Goal: Task Accomplishment & Management: Use online tool/utility

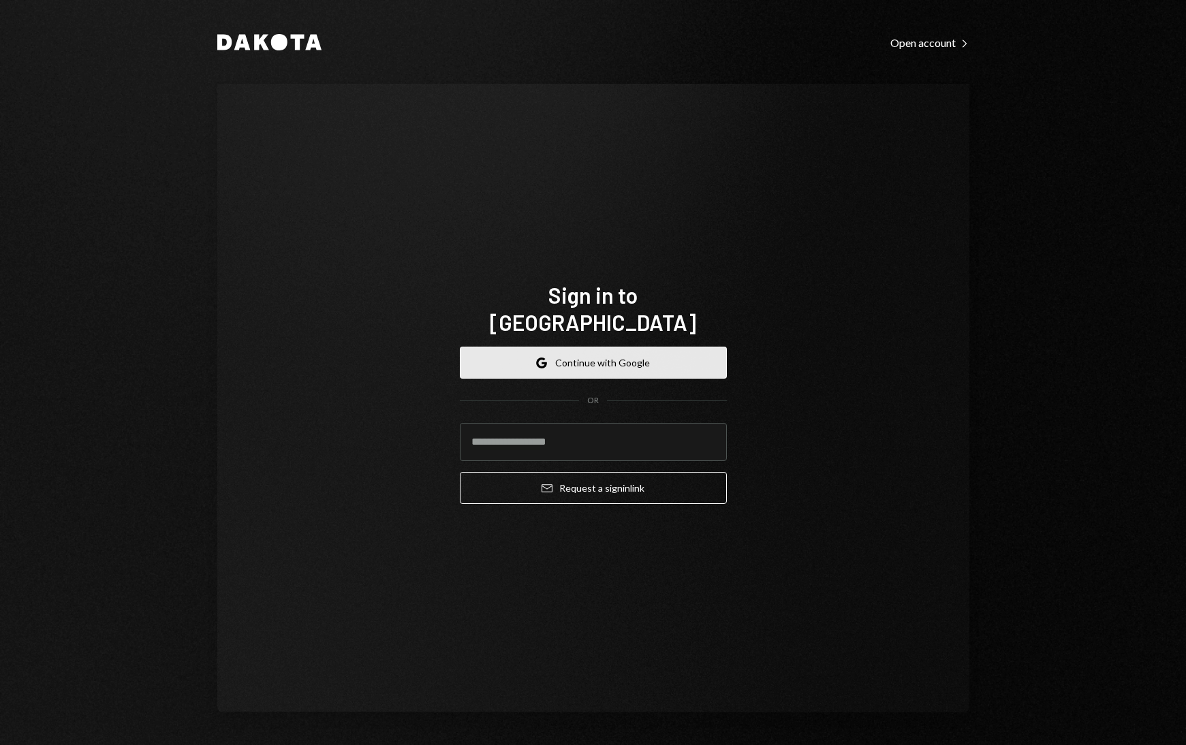
click at [580, 351] on button "Google Continue with Google" at bounding box center [593, 363] width 267 height 32
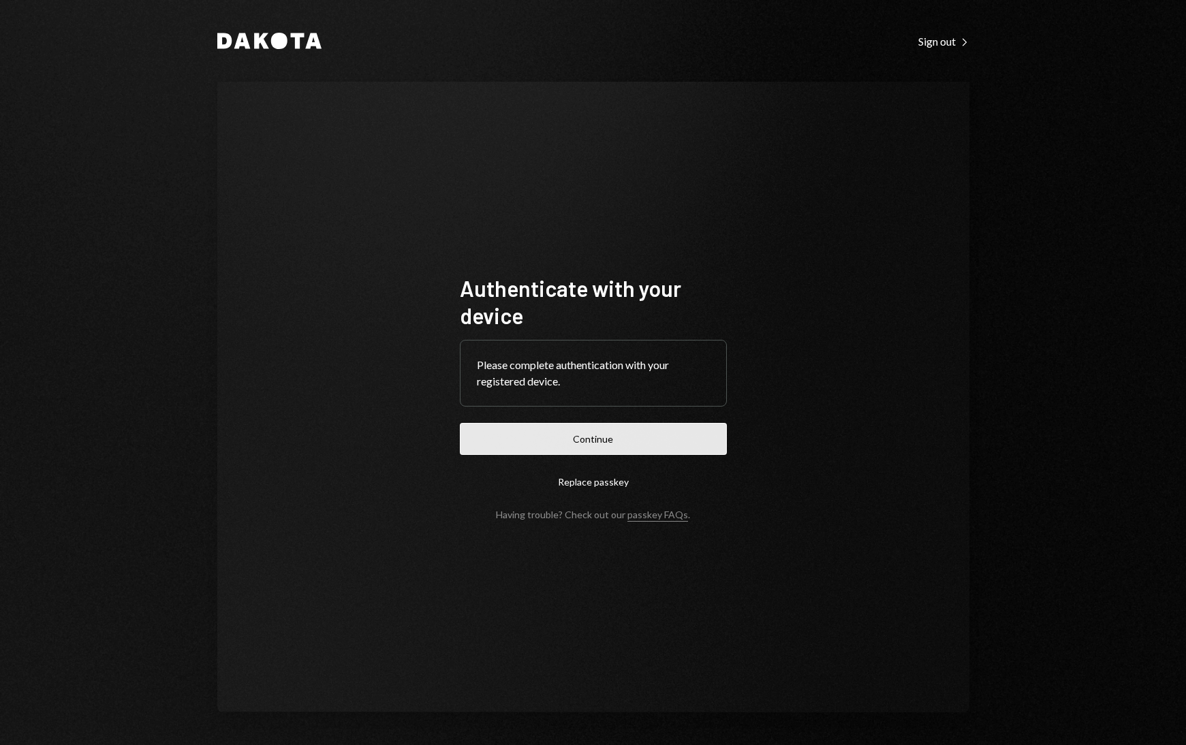
click at [575, 446] on button "Continue" at bounding box center [593, 439] width 267 height 32
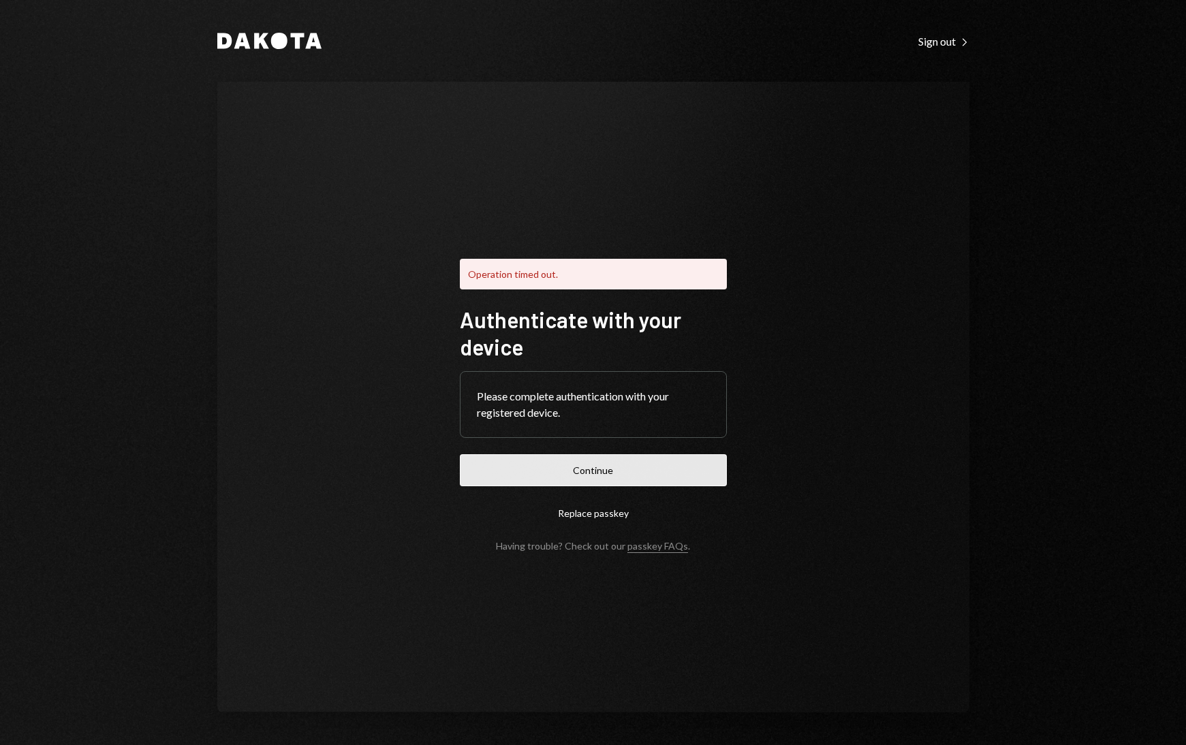
click at [568, 466] on button "Continue" at bounding box center [593, 470] width 267 height 32
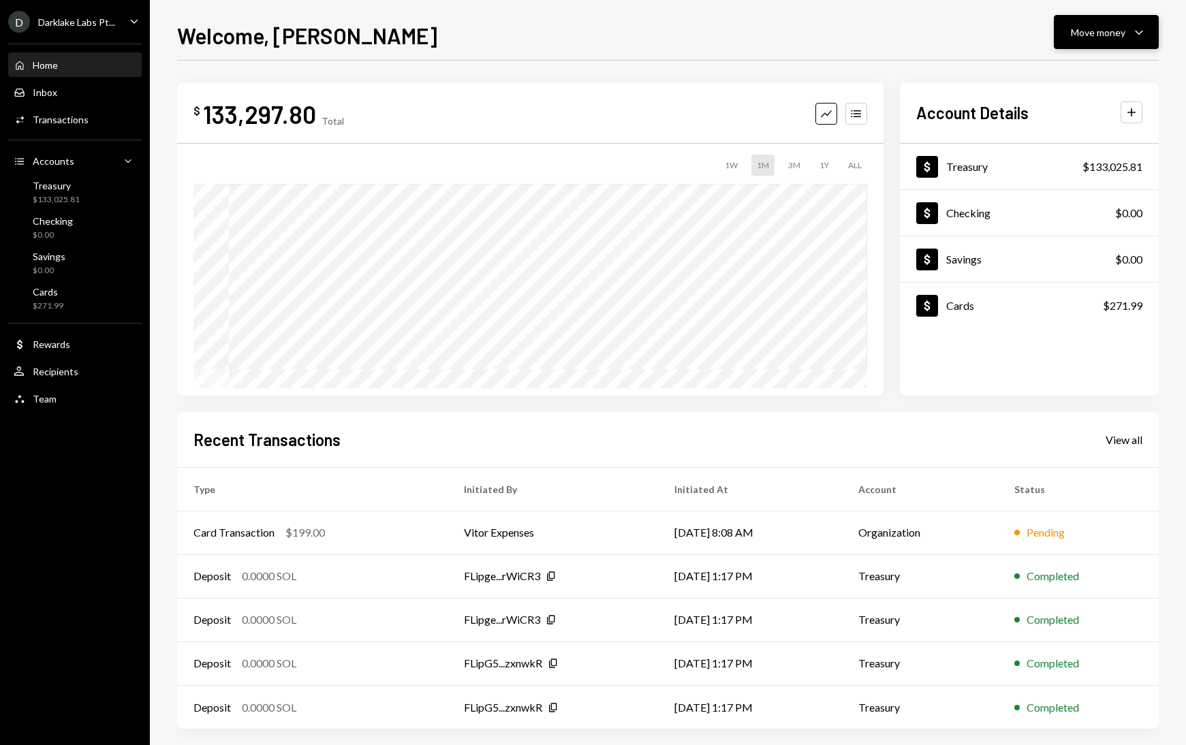
click at [1092, 34] on div "Move money" at bounding box center [1098, 32] width 55 height 14
click at [1068, 112] on div "Convert Transfer" at bounding box center [1085, 104] width 136 height 31
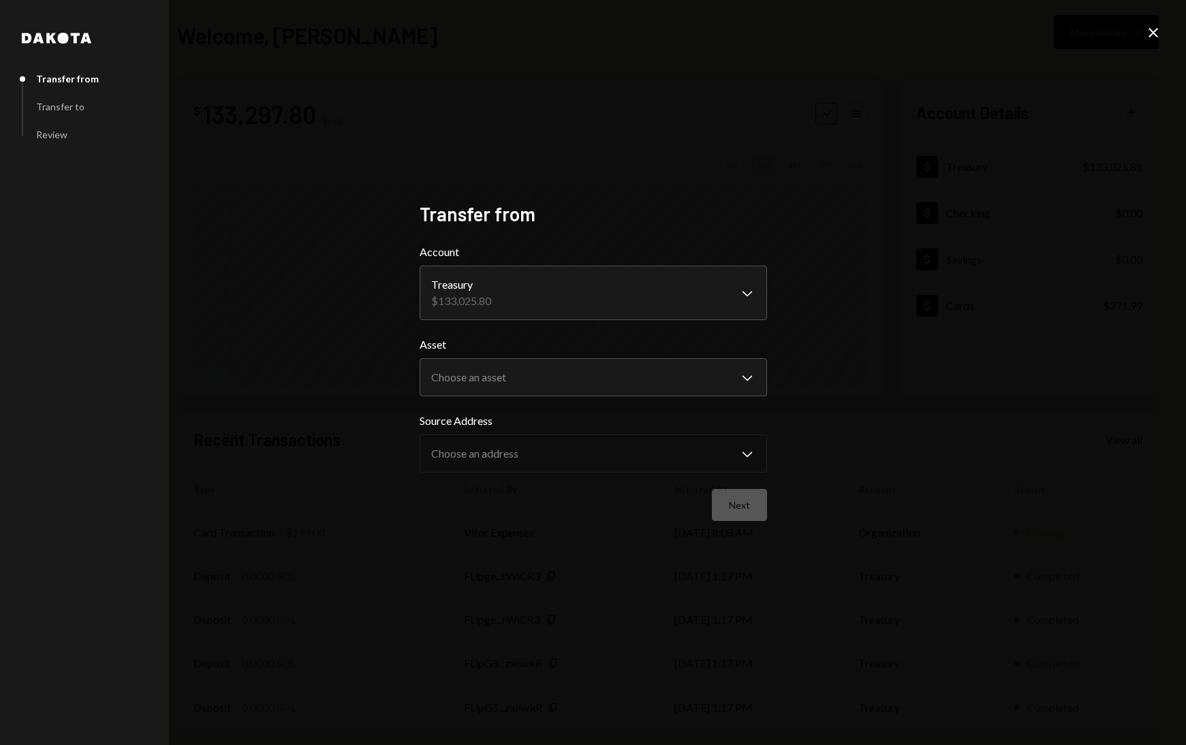
click at [1160, 35] on icon "Close" at bounding box center [1153, 33] width 16 height 16
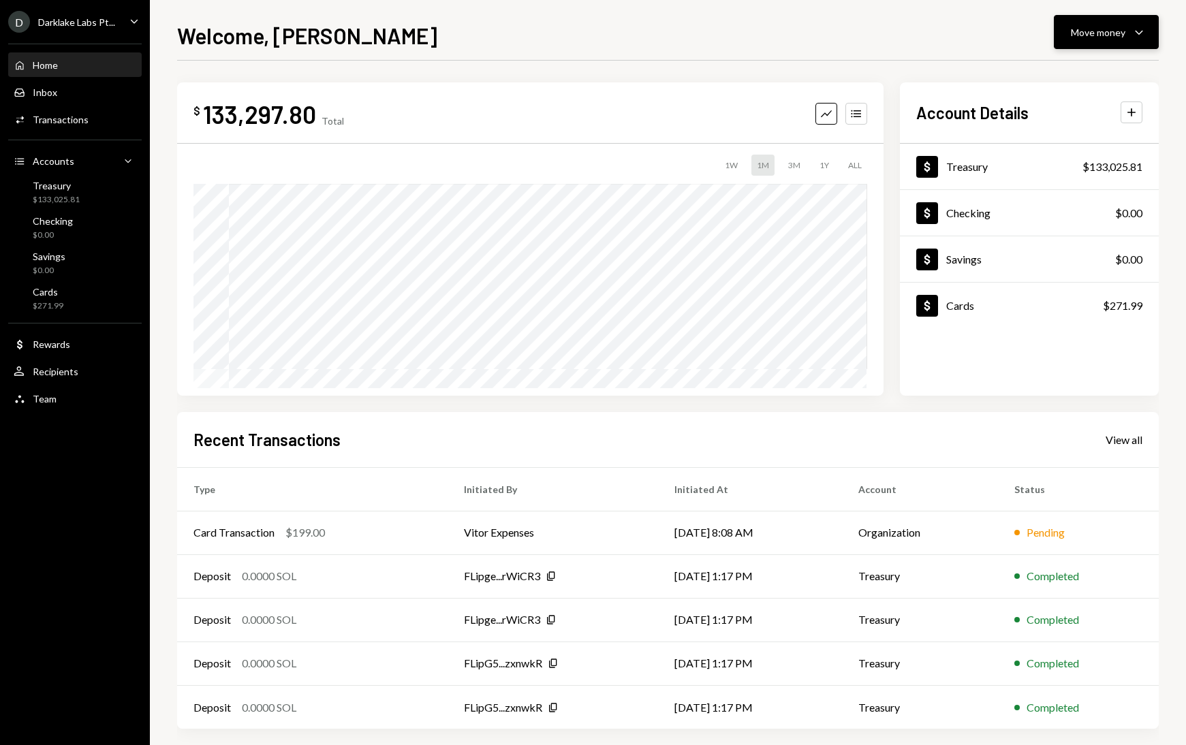
click at [1106, 37] on div "Move money" at bounding box center [1098, 32] width 55 height 14
click at [41, 301] on div "$271.99" at bounding box center [48, 306] width 31 height 12
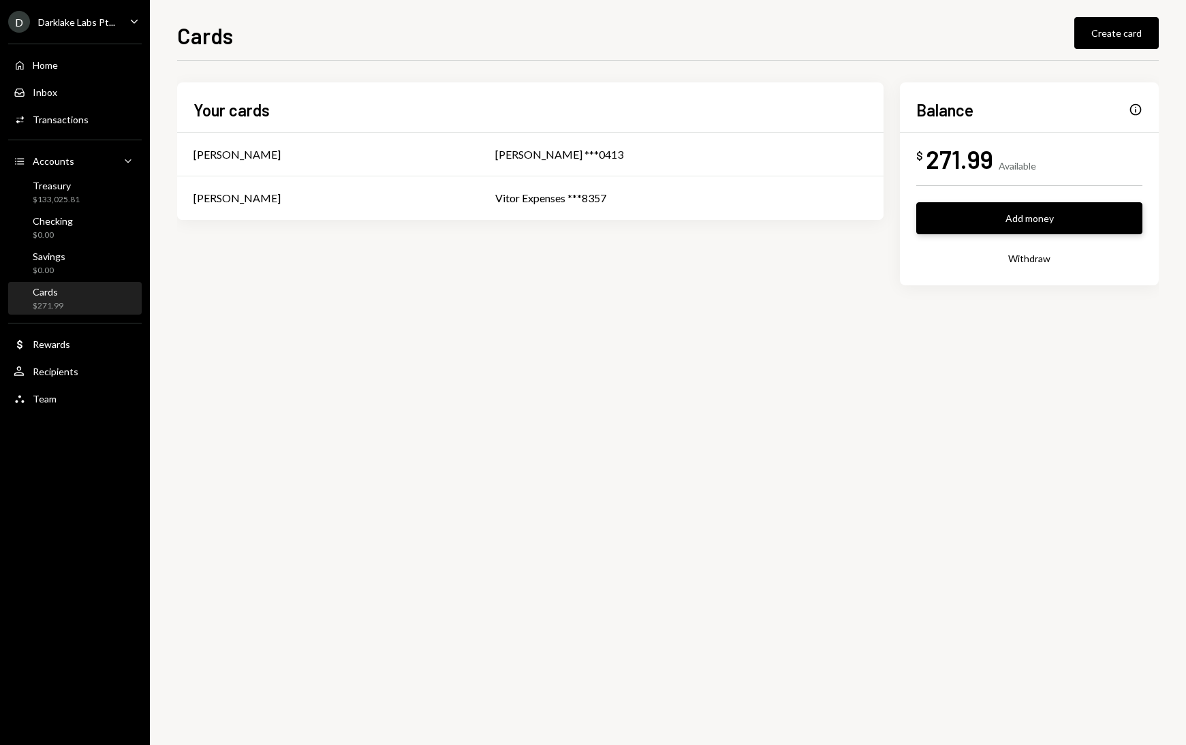
click at [1044, 222] on button "Add money" at bounding box center [1029, 218] width 226 height 32
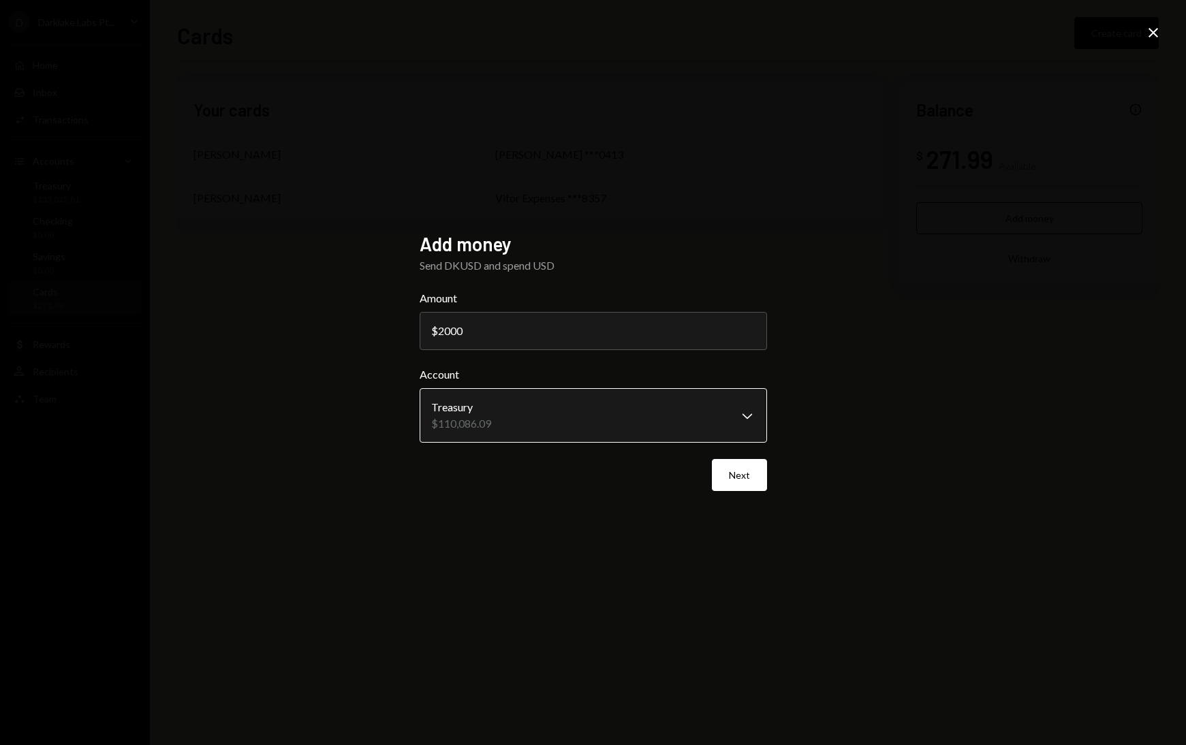
type input "2000"
click at [648, 403] on body "**********" at bounding box center [593, 372] width 1186 height 745
click at [1152, 32] on icon at bounding box center [1154, 33] width 10 height 10
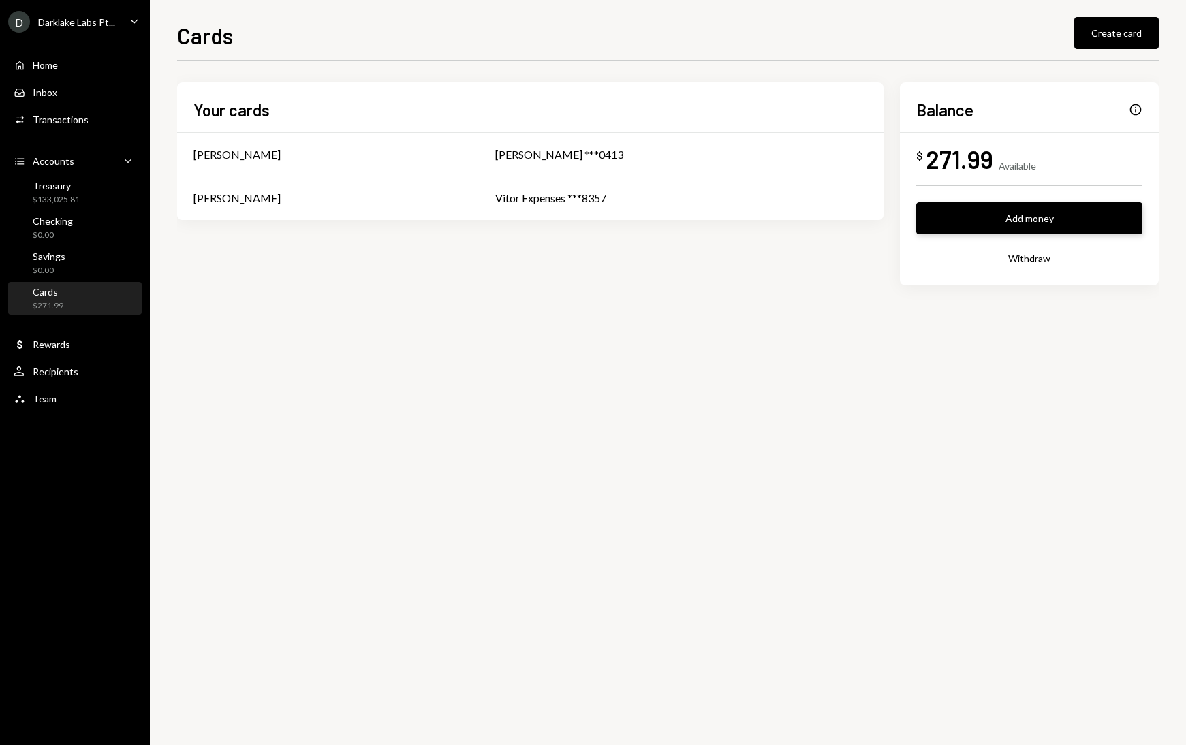
click at [953, 218] on button "Add money" at bounding box center [1029, 218] width 226 height 32
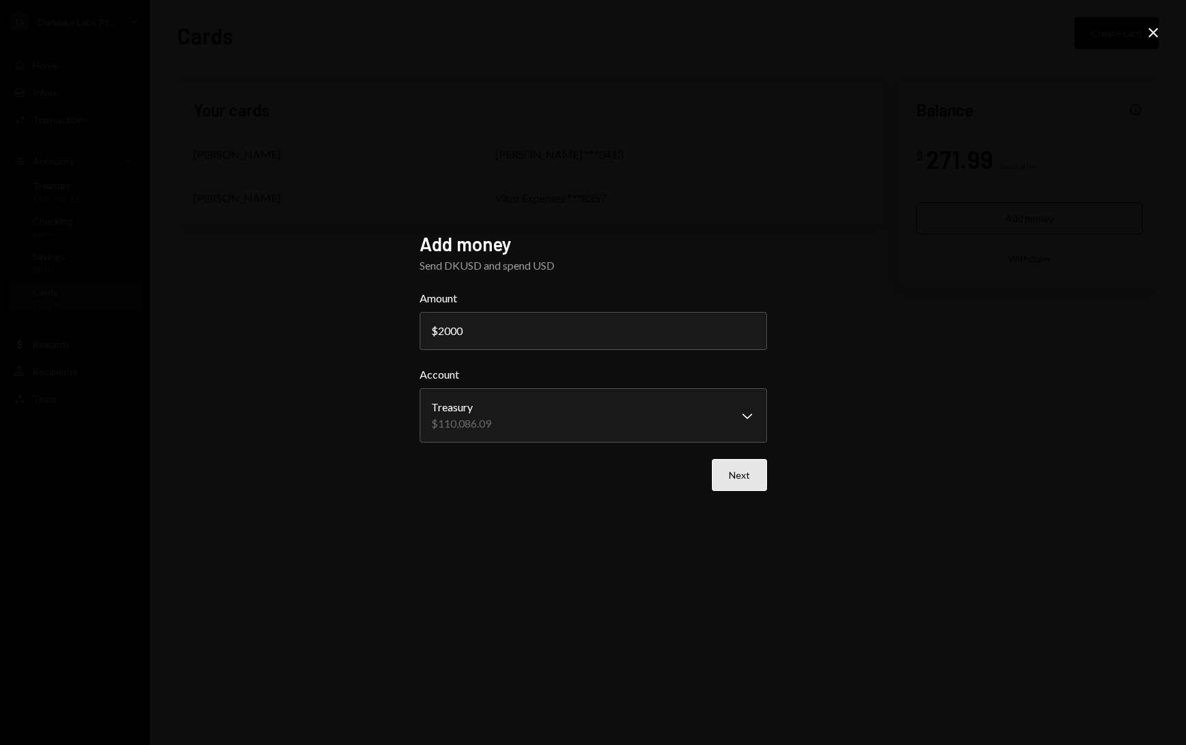
type input "2000"
click at [731, 478] on button "Next" at bounding box center [739, 475] width 55 height 32
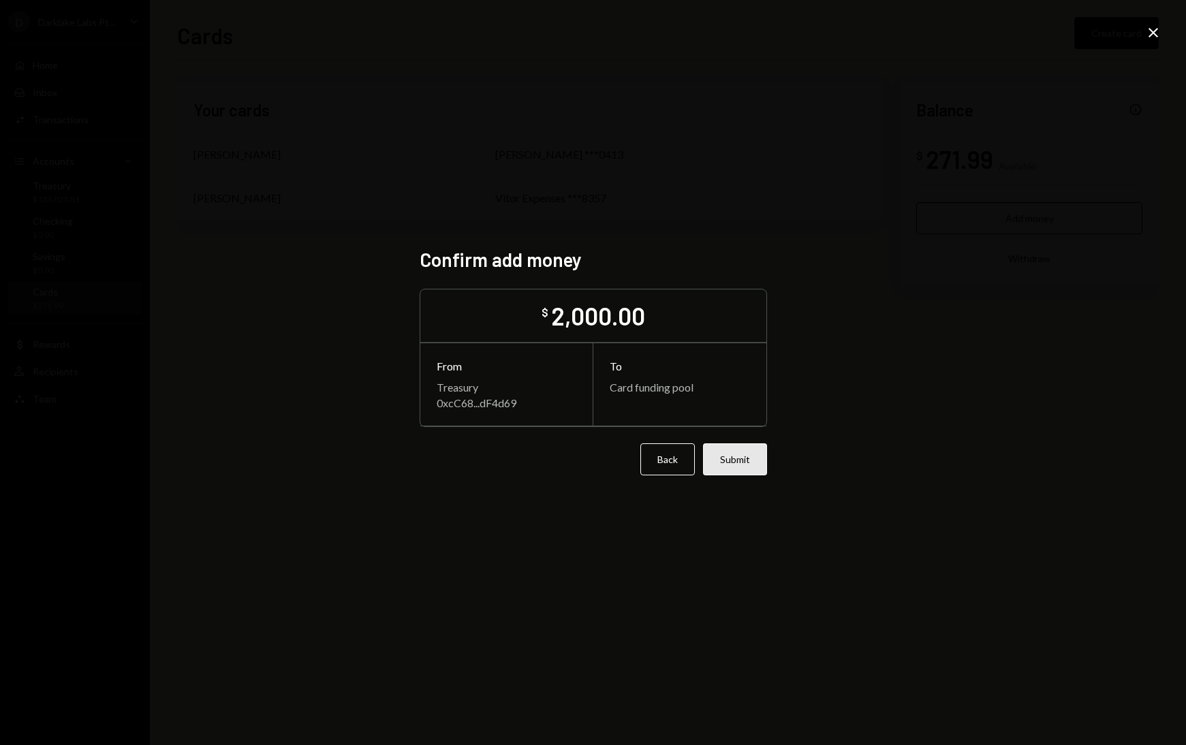
click at [743, 465] on button "Submit" at bounding box center [735, 460] width 64 height 32
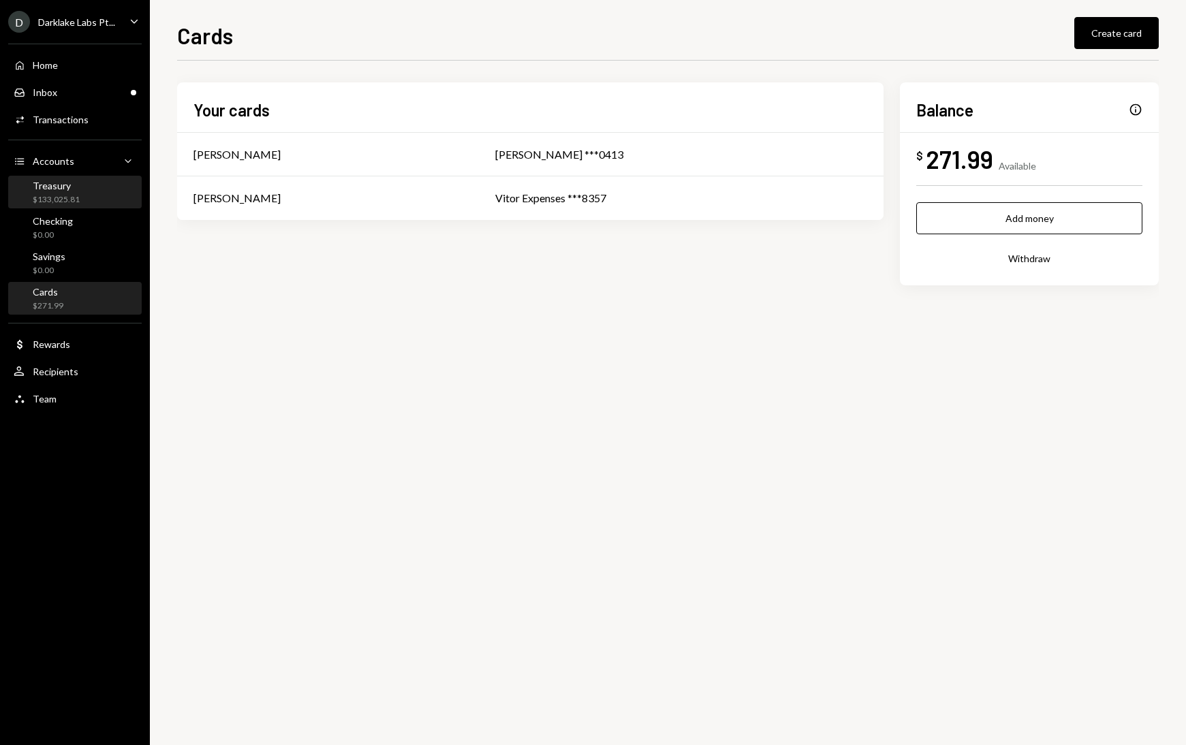
click at [93, 184] on div "Treasury $133,025.81" at bounding box center [75, 193] width 123 height 26
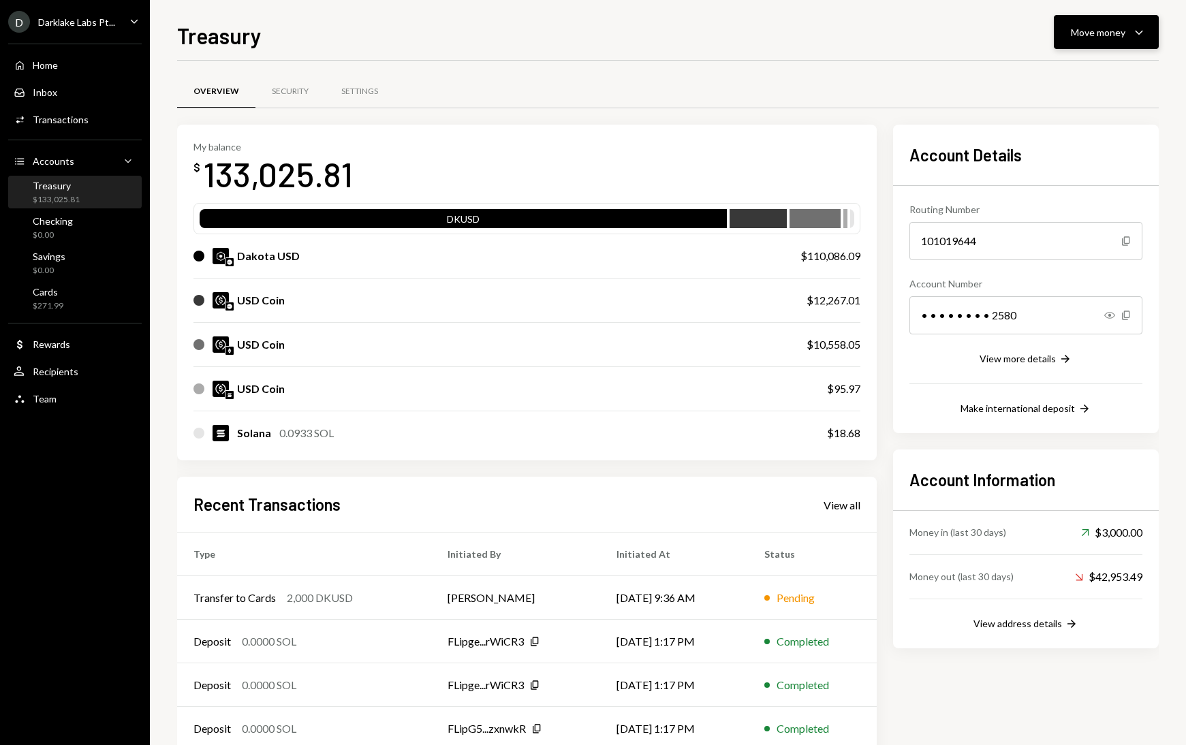
click at [1102, 32] on div "Move money" at bounding box center [1098, 32] width 55 height 14
click at [1070, 76] on div "Send" at bounding box center [1095, 73] width 99 height 14
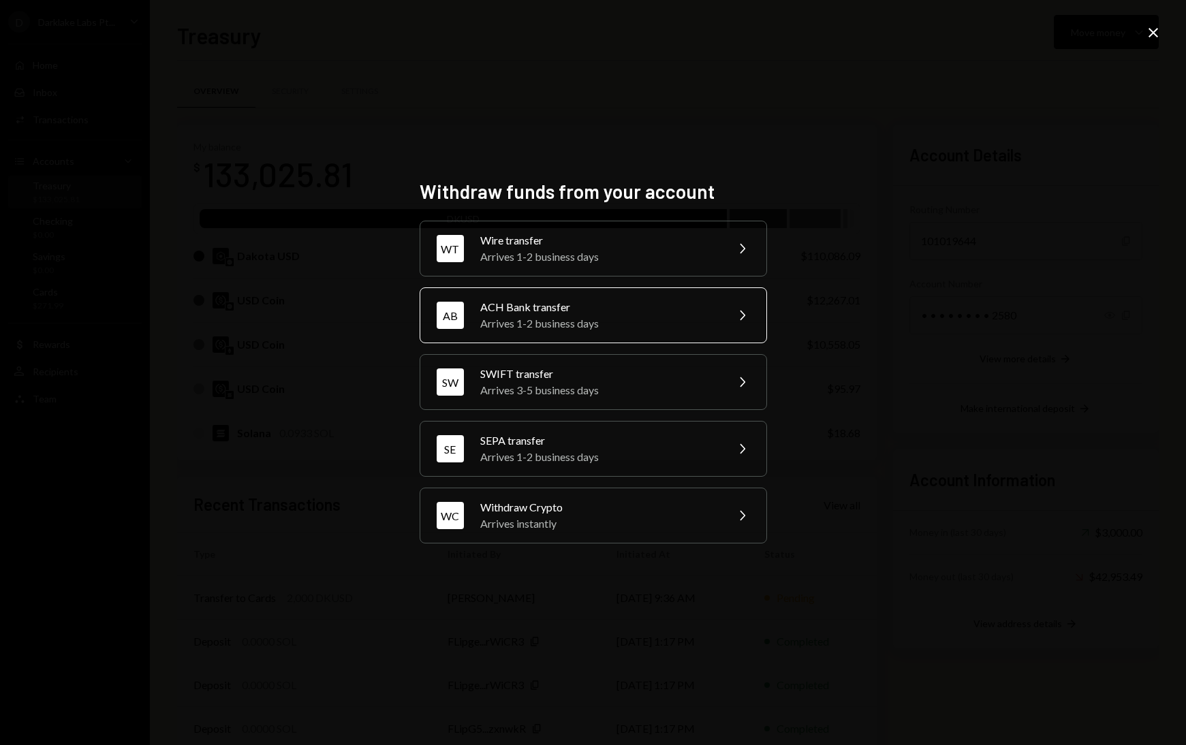
click at [555, 314] on div "ACH Bank transfer" at bounding box center [598, 307] width 237 height 16
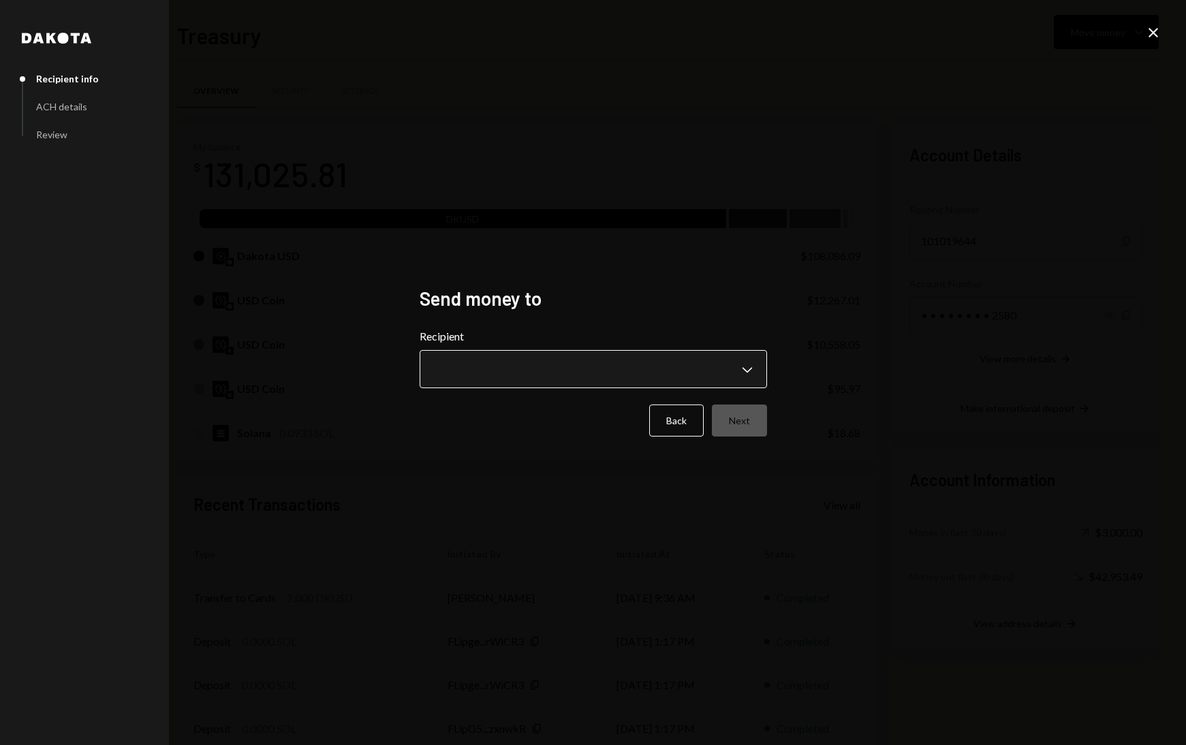
click at [502, 378] on body "D Darklake Labs Pt... Caret Down Home Home Inbox Inbox Activities Transactions …" at bounding box center [593, 372] width 1186 height 745
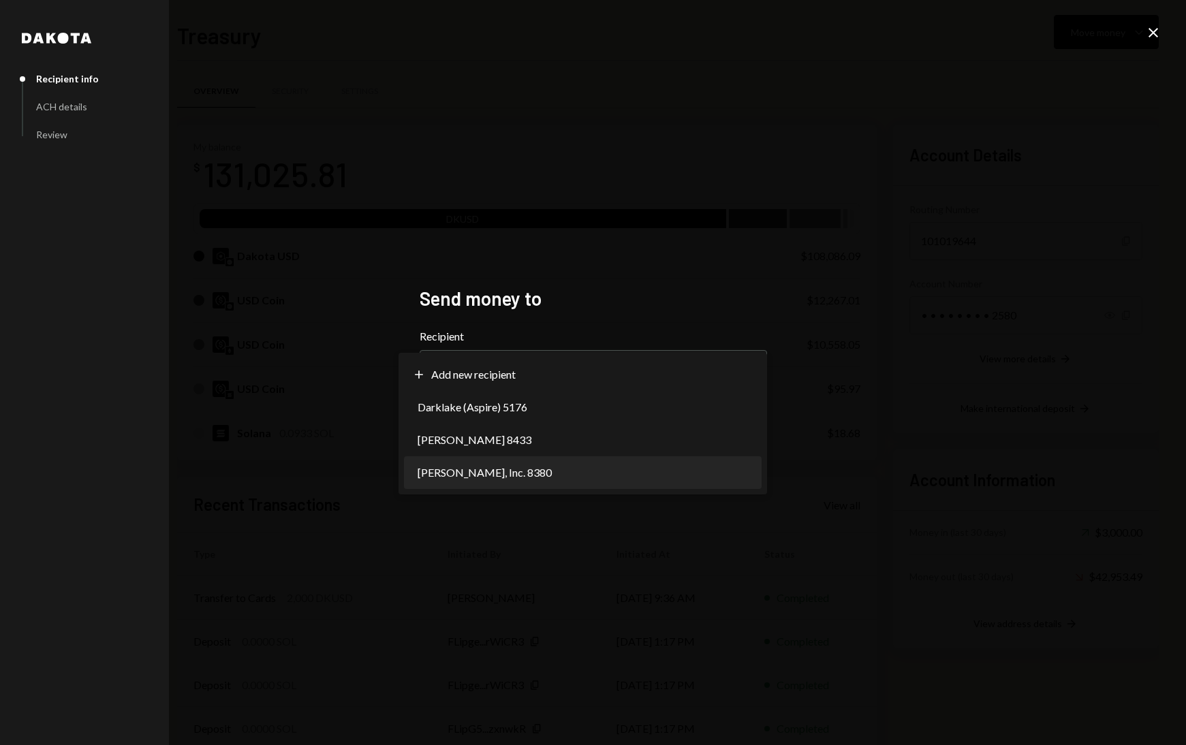
select select "**********"
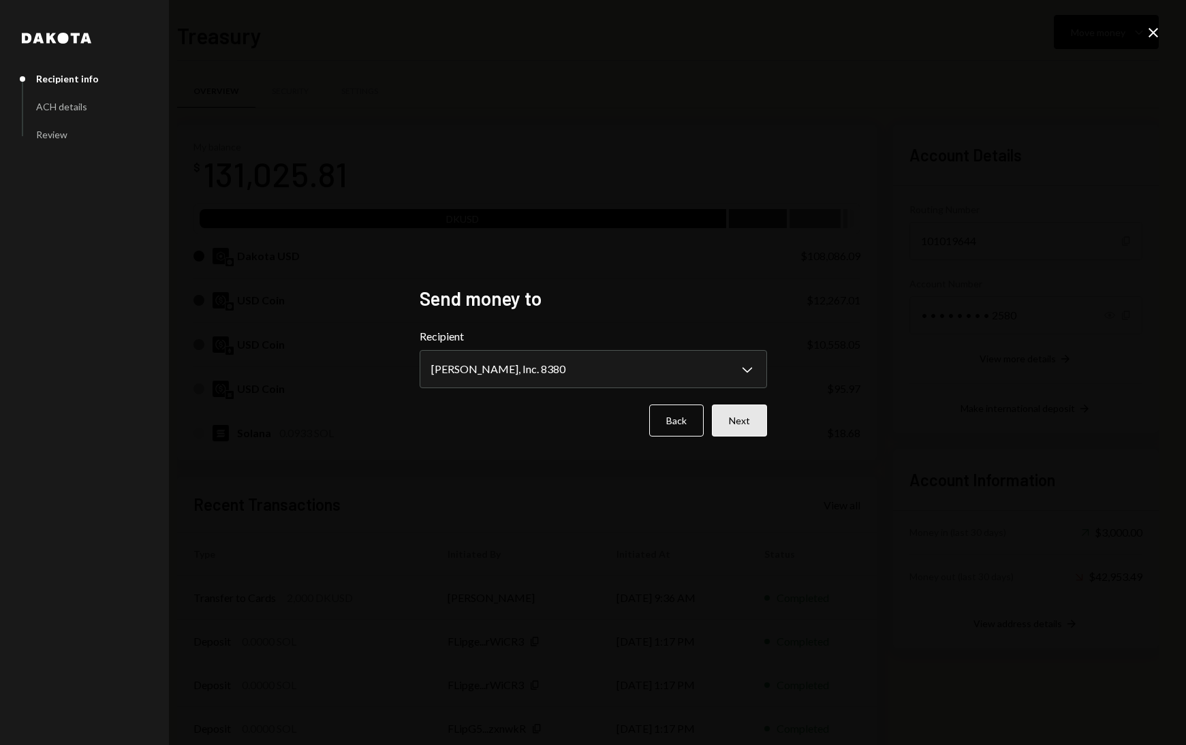
click at [742, 414] on button "Next" at bounding box center [739, 421] width 55 height 32
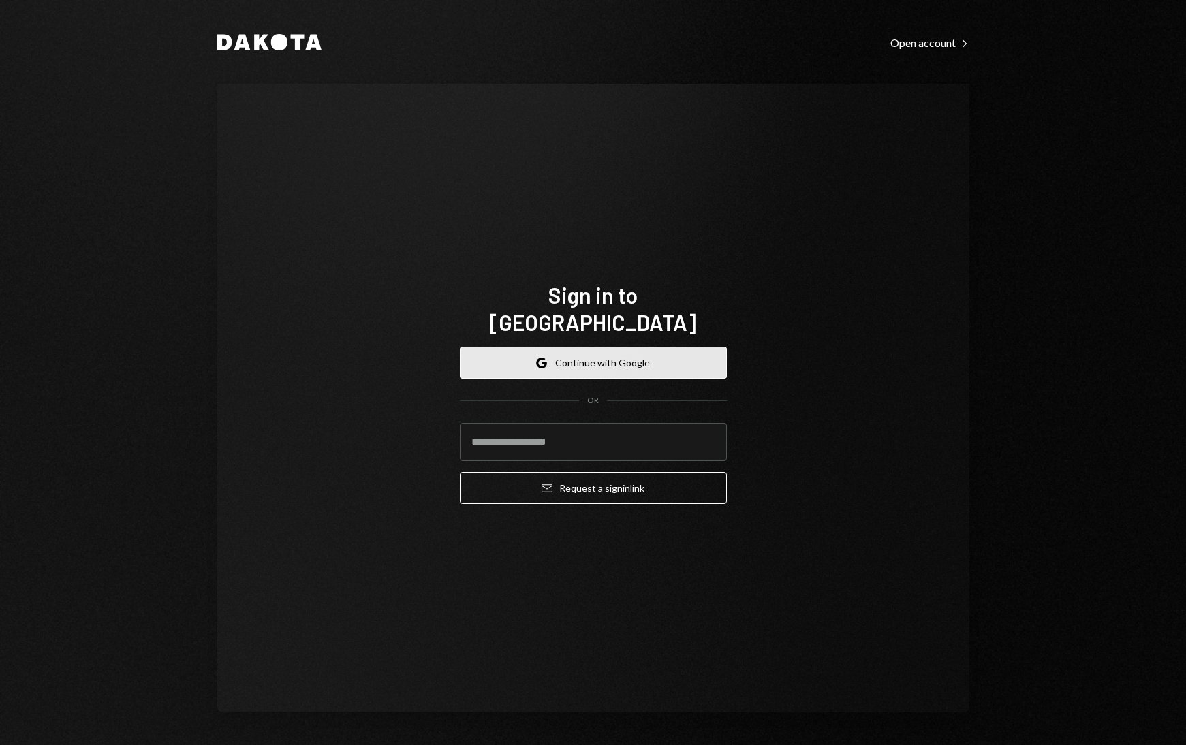
click at [585, 357] on button "Google Continue with Google" at bounding box center [593, 363] width 267 height 32
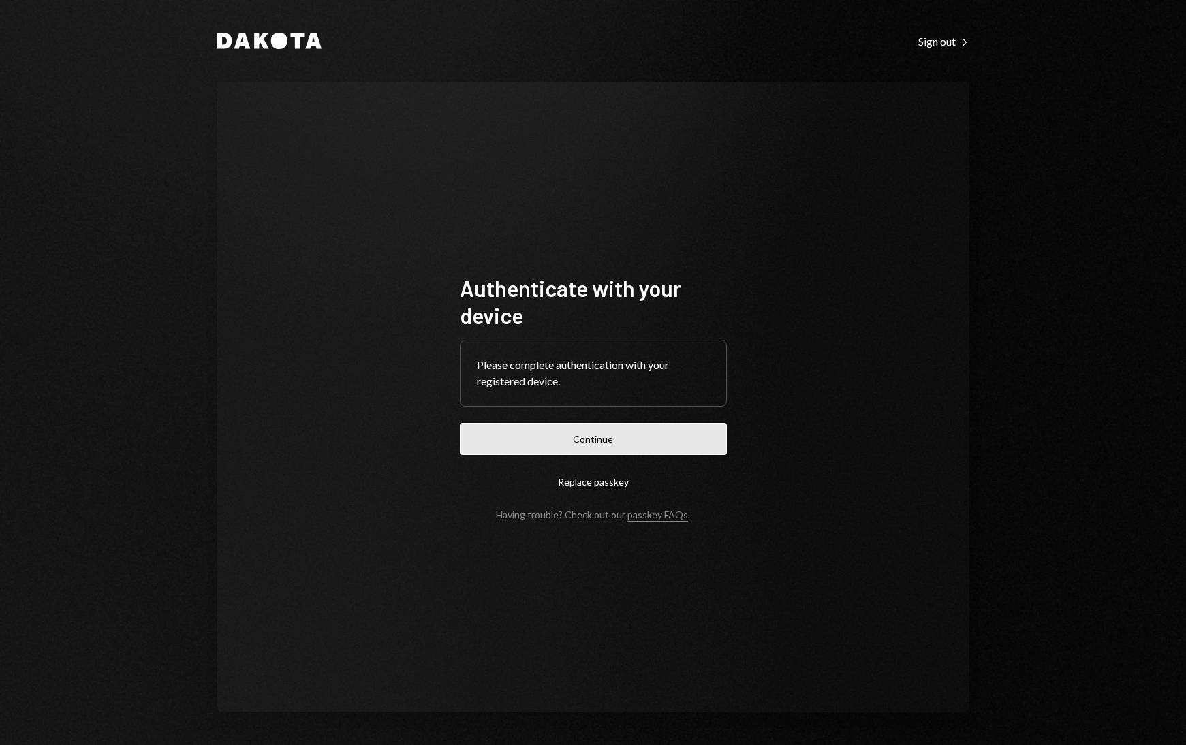
click at [588, 431] on button "Continue" at bounding box center [593, 439] width 267 height 32
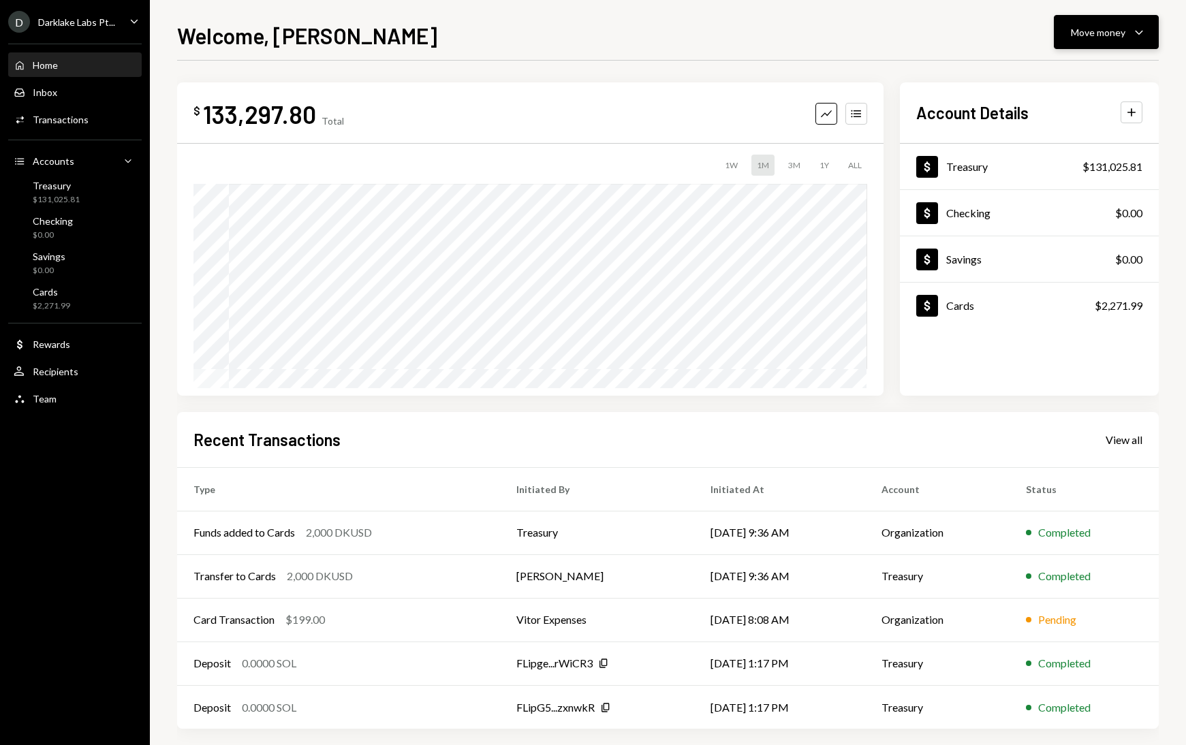
click at [1130, 39] on div "Move money Caret Down" at bounding box center [1106, 32] width 71 height 16
click at [1076, 69] on div "Send" at bounding box center [1095, 73] width 99 height 14
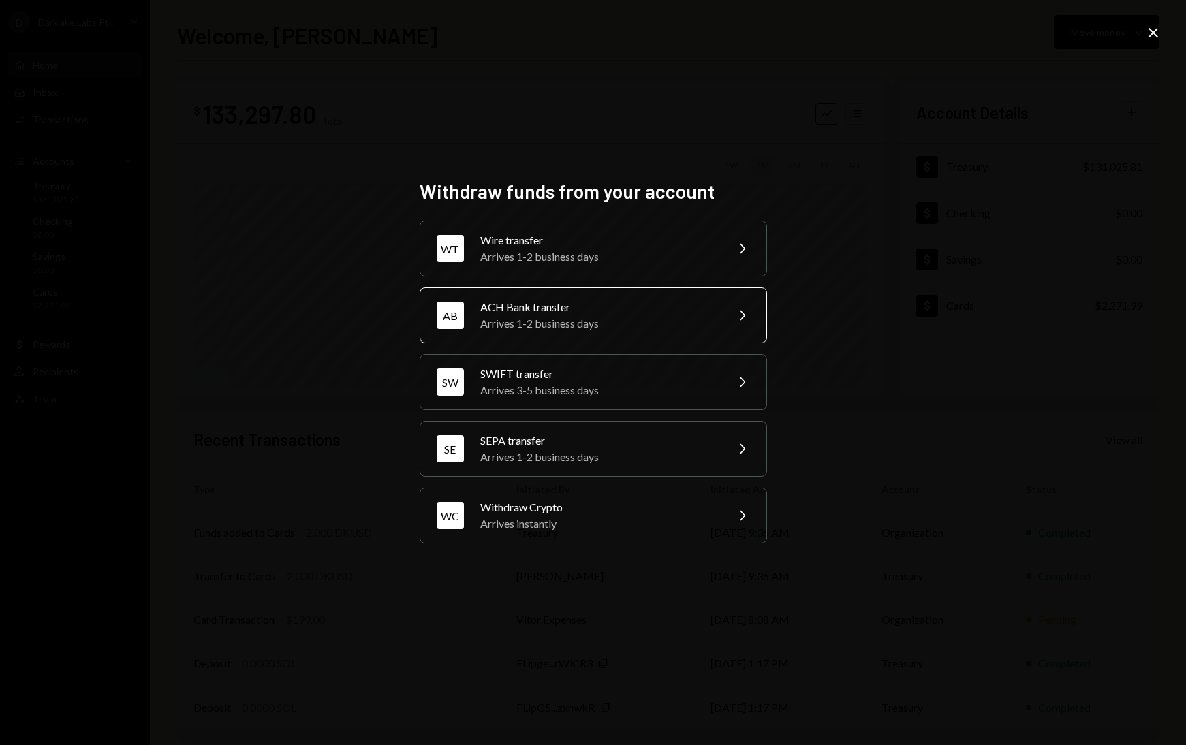
click at [568, 306] on div "ACH Bank transfer" at bounding box center [598, 307] width 237 height 16
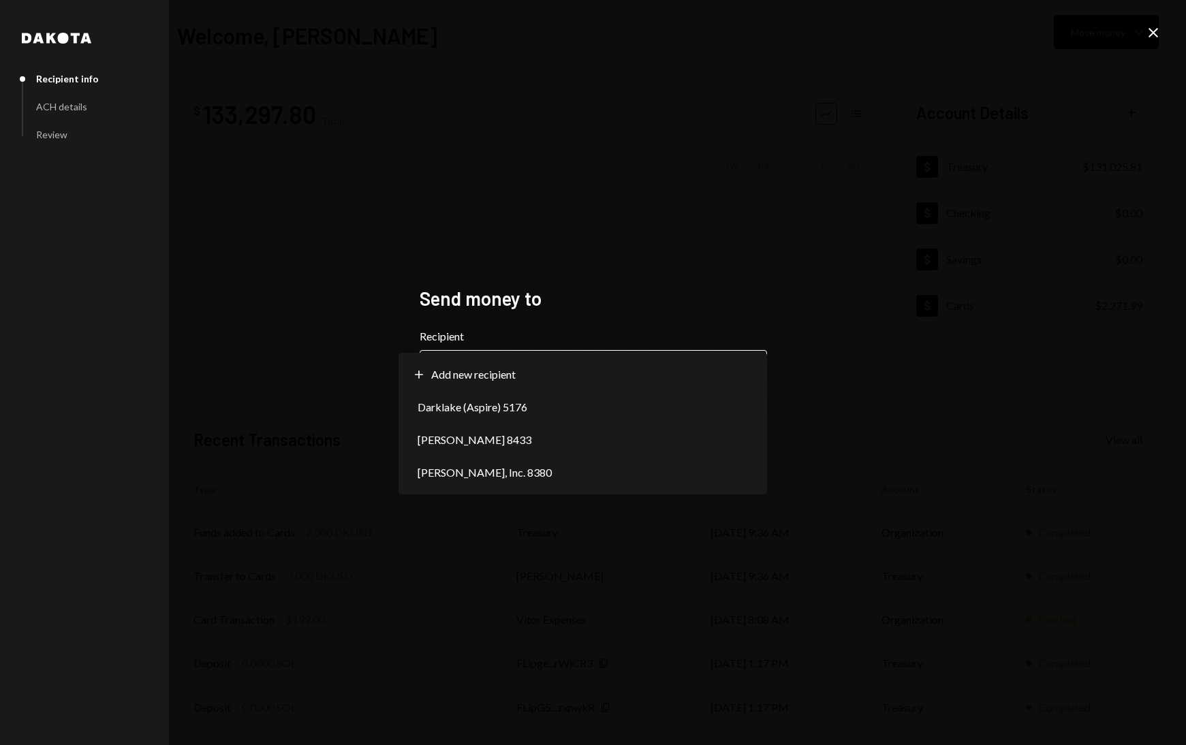
click at [501, 362] on body "**********" at bounding box center [593, 372] width 1186 height 745
select select "**********"
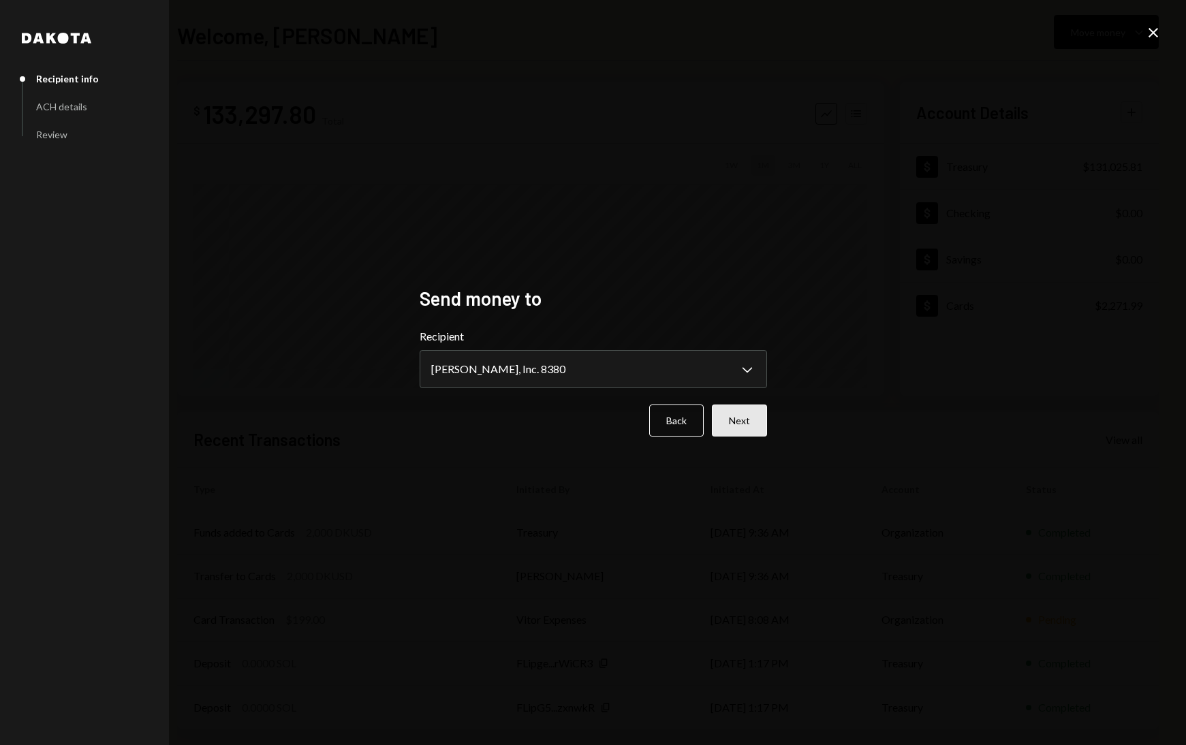
click at [732, 418] on button "Next" at bounding box center [739, 421] width 55 height 32
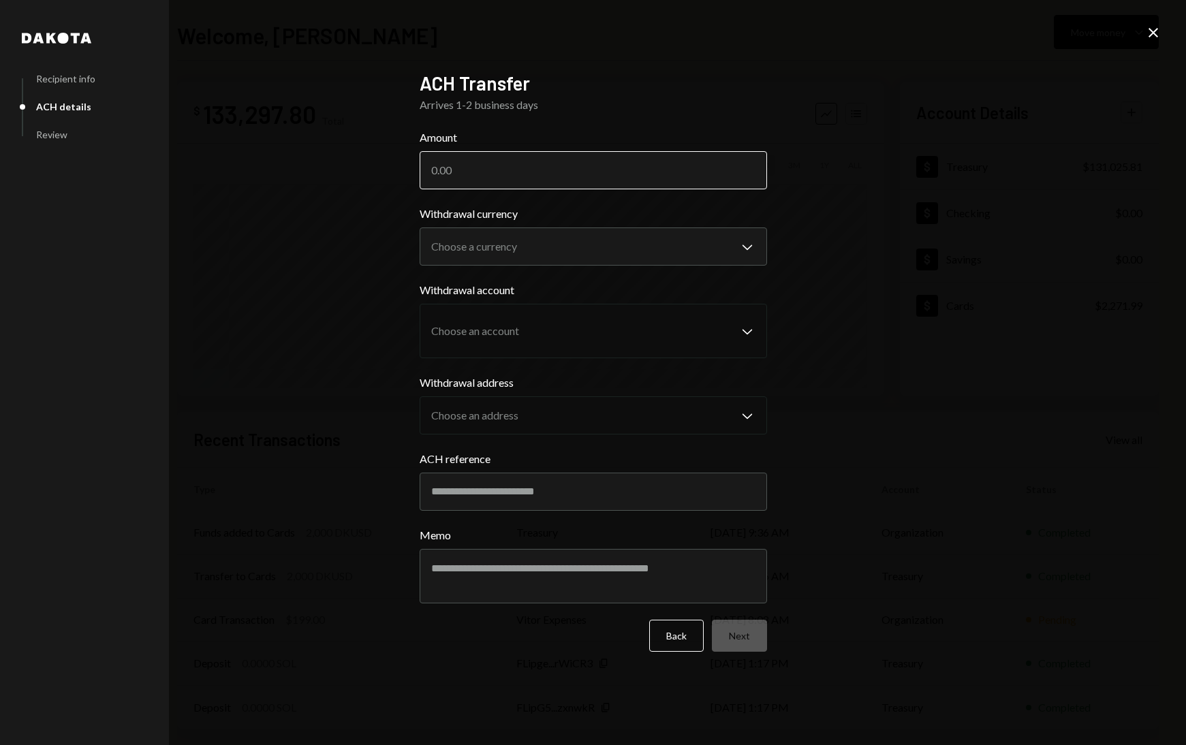
click at [524, 177] on input "Amount" at bounding box center [593, 170] width 347 height 38
type input "86456.18"
click at [478, 241] on body "D Darklake Labs Pt... Caret Down Home Home Inbox Inbox Activities Transactions …" at bounding box center [593, 372] width 1186 height 745
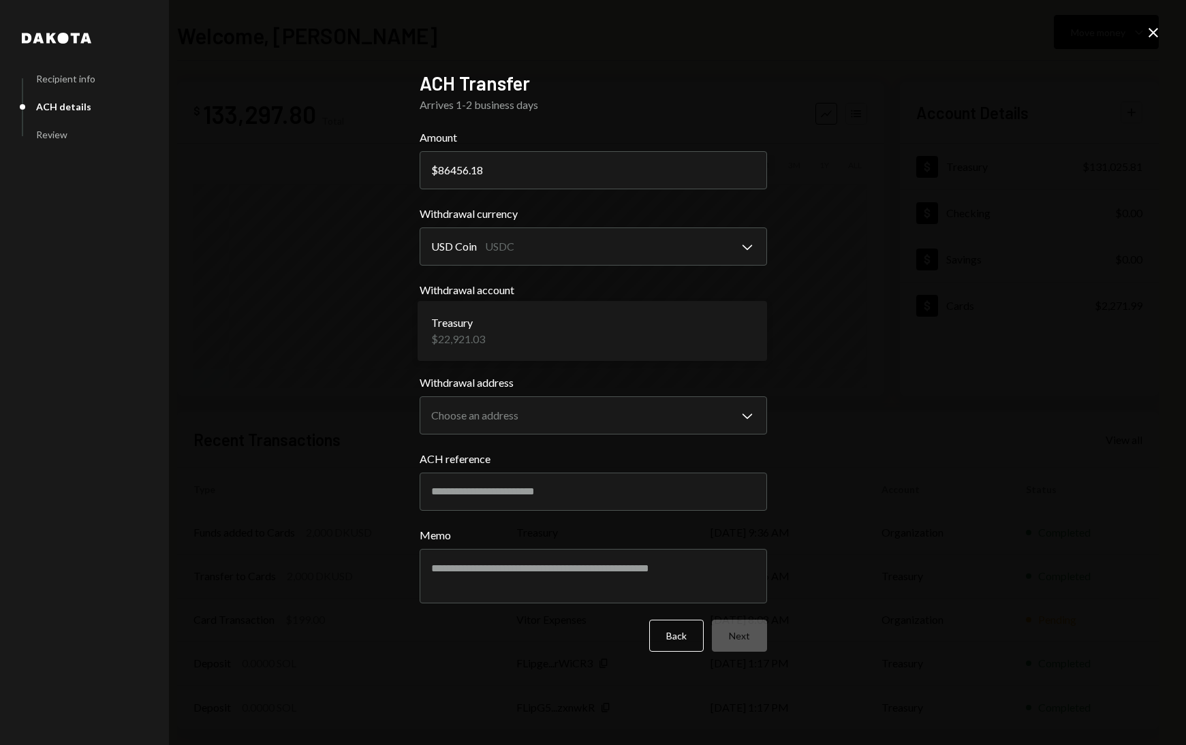
click at [469, 343] on body "D Darklake Labs Pt... Caret Down Home Home Inbox Inbox Activities Transactions …" at bounding box center [593, 372] width 1186 height 745
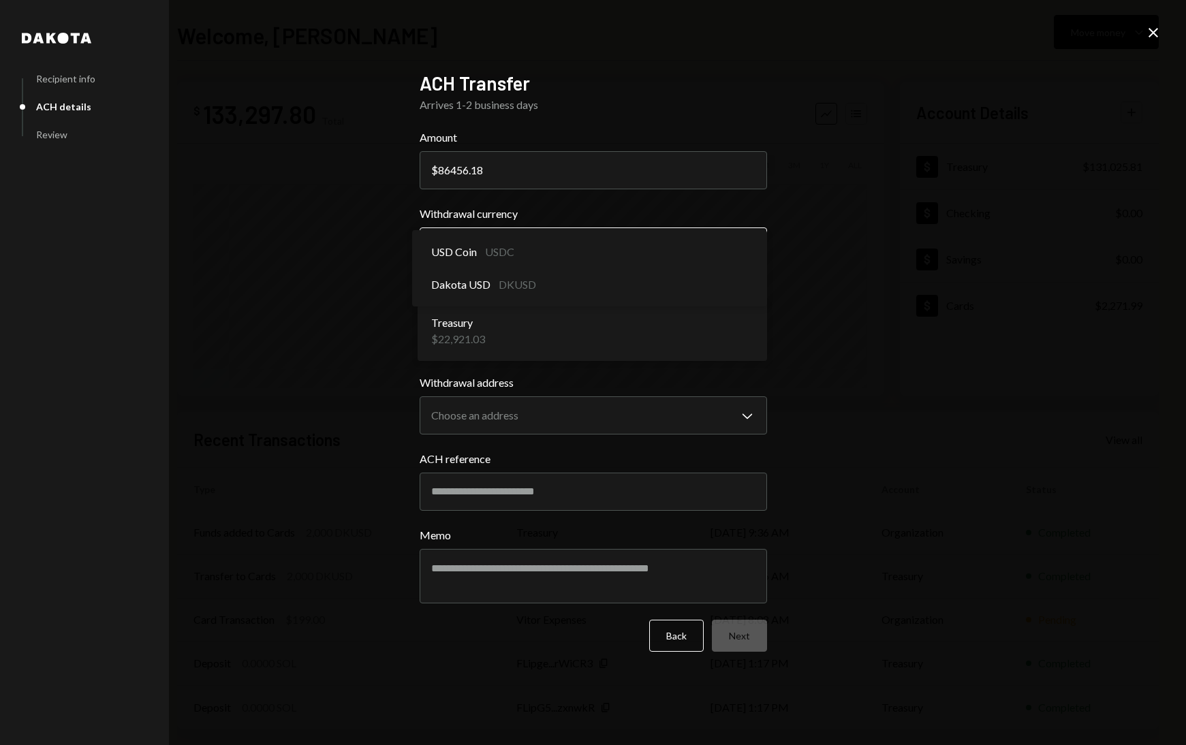
click at [494, 249] on body "D Darklake Labs Pt... Caret Down Home Home Inbox Inbox Activities Transactions …" at bounding box center [593, 372] width 1186 height 745
select select "*****"
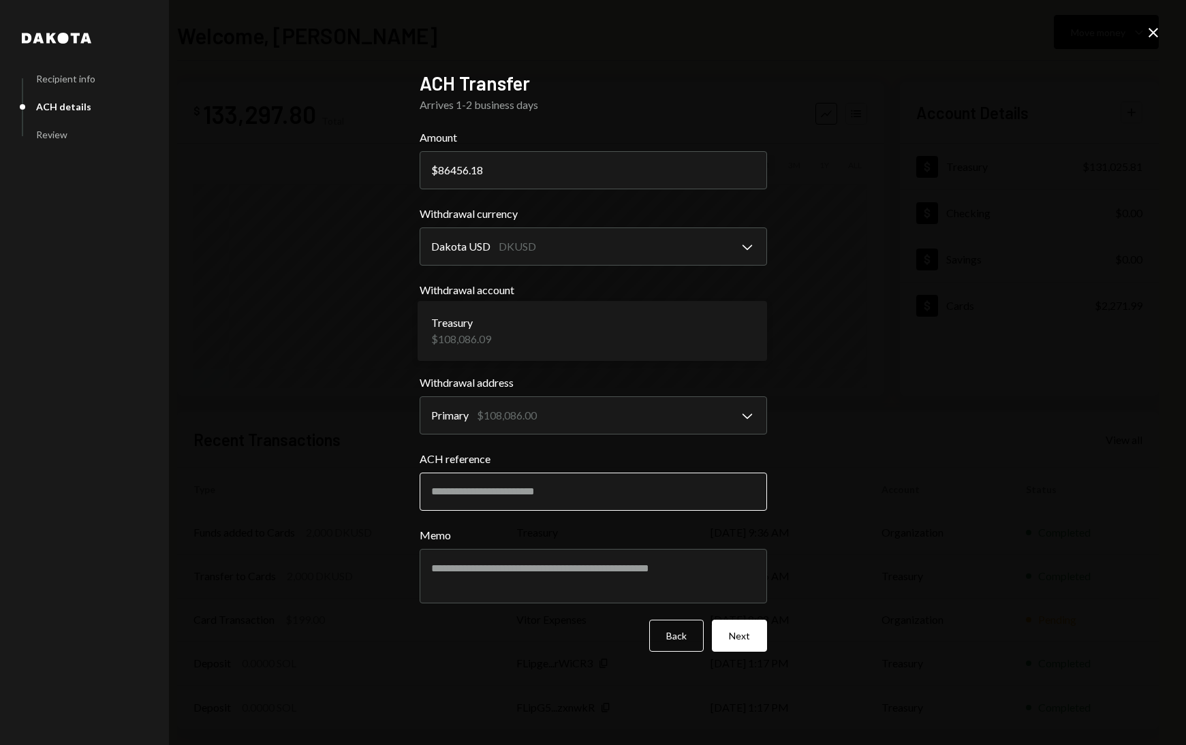
click at [468, 493] on input "ACH reference" at bounding box center [593, 492] width 347 height 38
click at [444, 499] on input "ACH reference" at bounding box center [593, 492] width 347 height 38
paste input "**********"
type input "**********"
click at [467, 576] on textarea "Memo" at bounding box center [593, 576] width 347 height 55
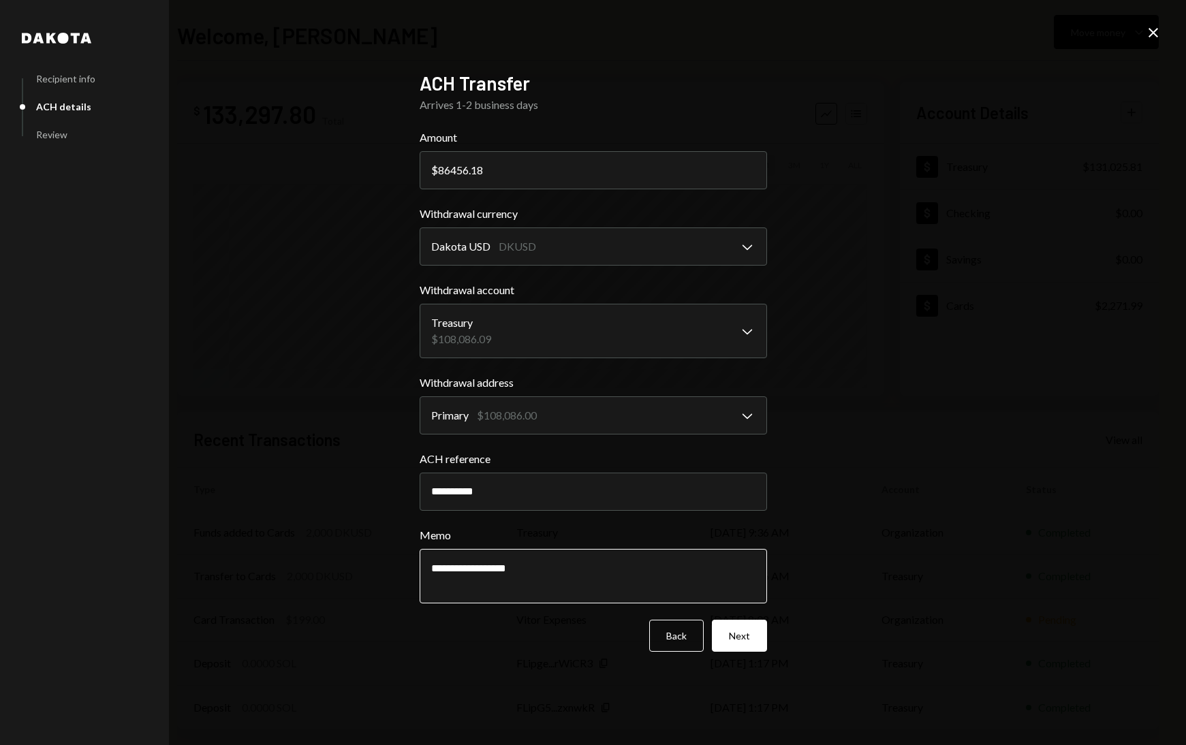
click at [432, 568] on textarea "**********" at bounding box center [593, 576] width 347 height 55
type textarea "**********"
click at [738, 634] on button "Next" at bounding box center [739, 636] width 55 height 32
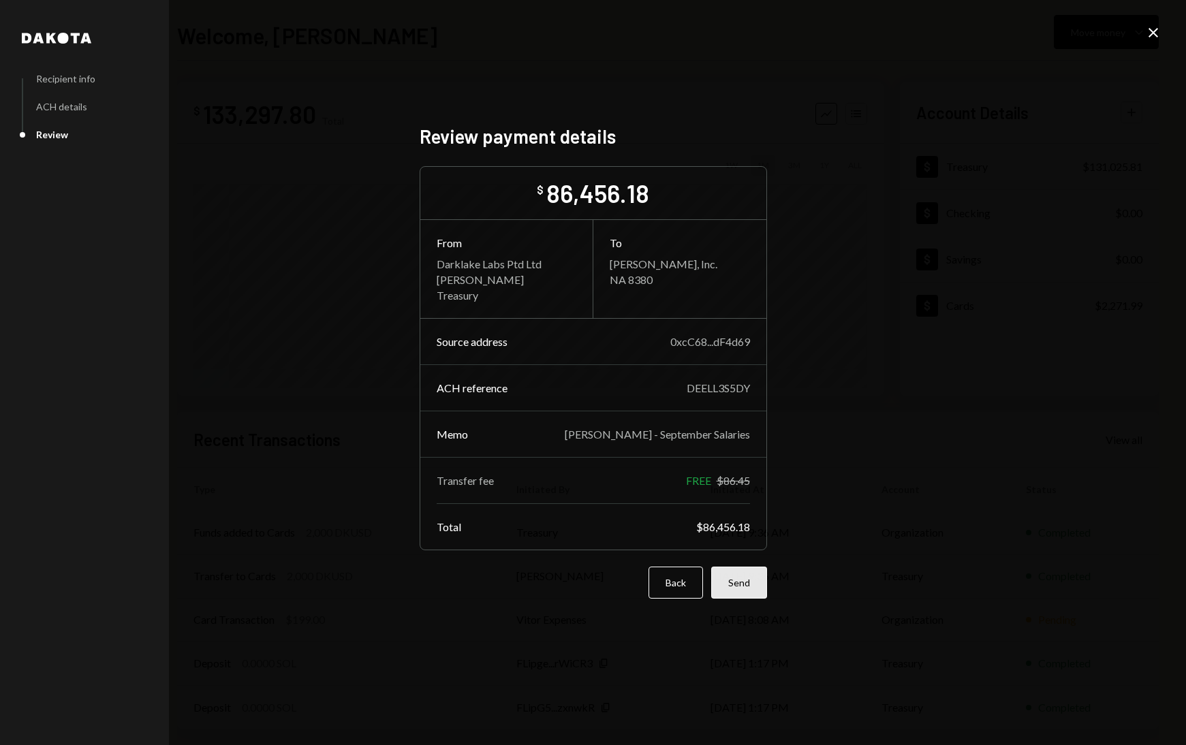
click at [746, 589] on button "Send" at bounding box center [739, 583] width 56 height 32
